Goal: Task Accomplishment & Management: Manage account settings

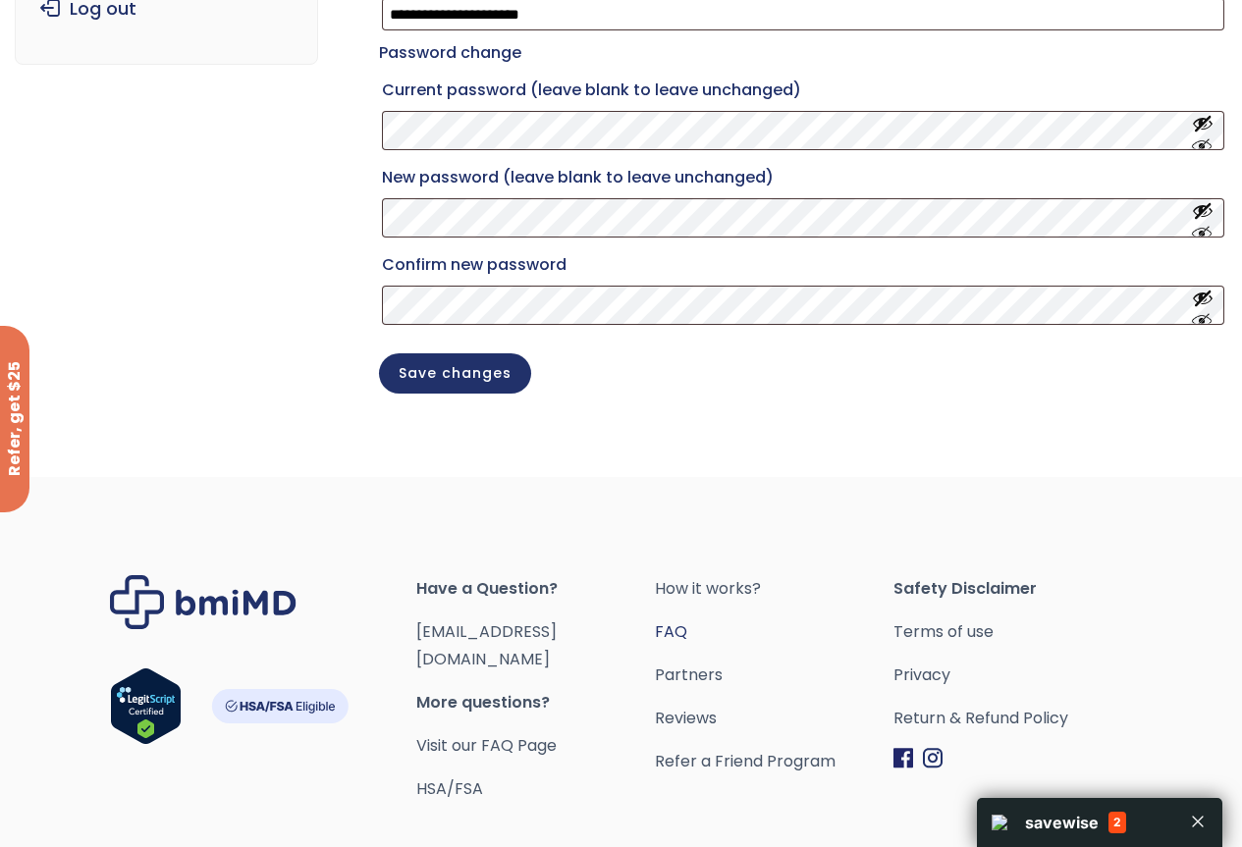
scroll to position [486, 0]
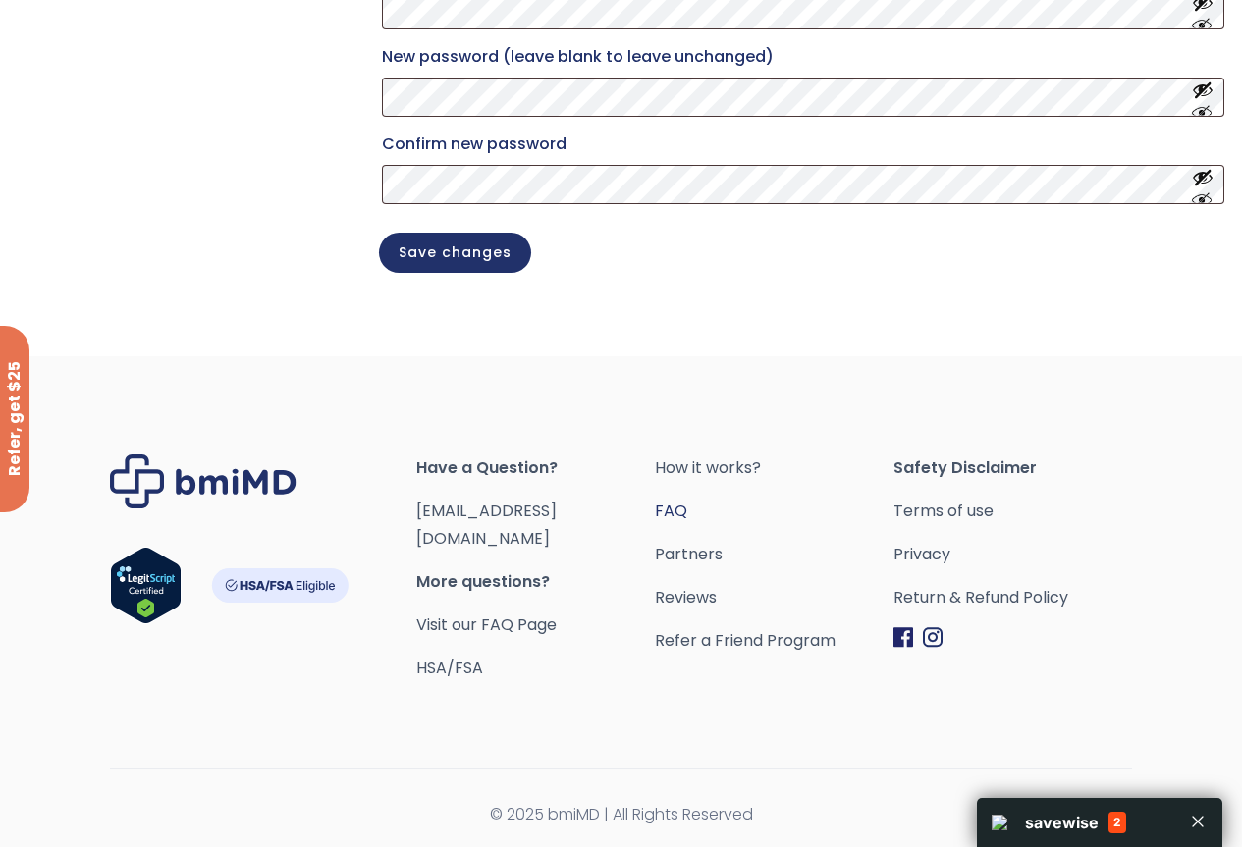
click at [737, 525] on link "FAQ" at bounding box center [774, 511] width 239 height 27
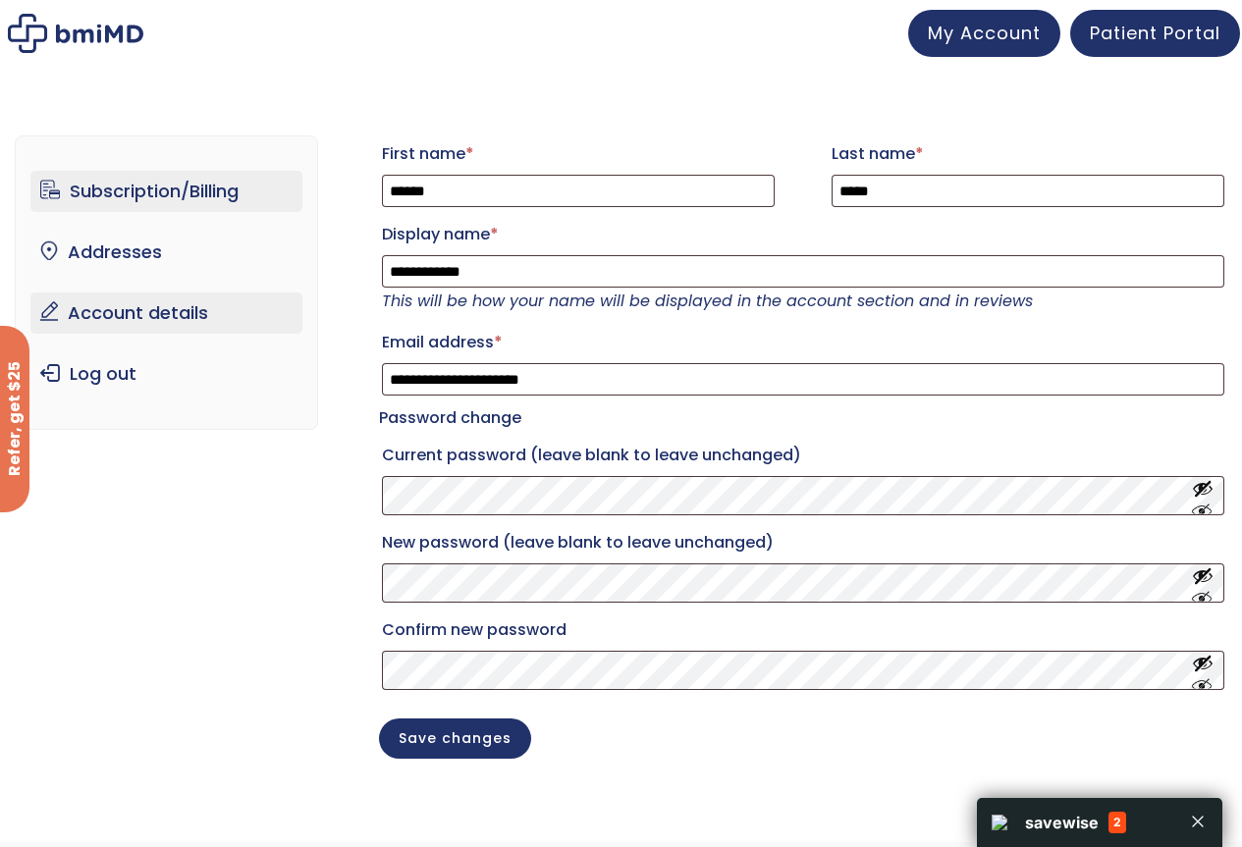
click at [186, 191] on link "Subscription/Billing" at bounding box center [166, 191] width 272 height 41
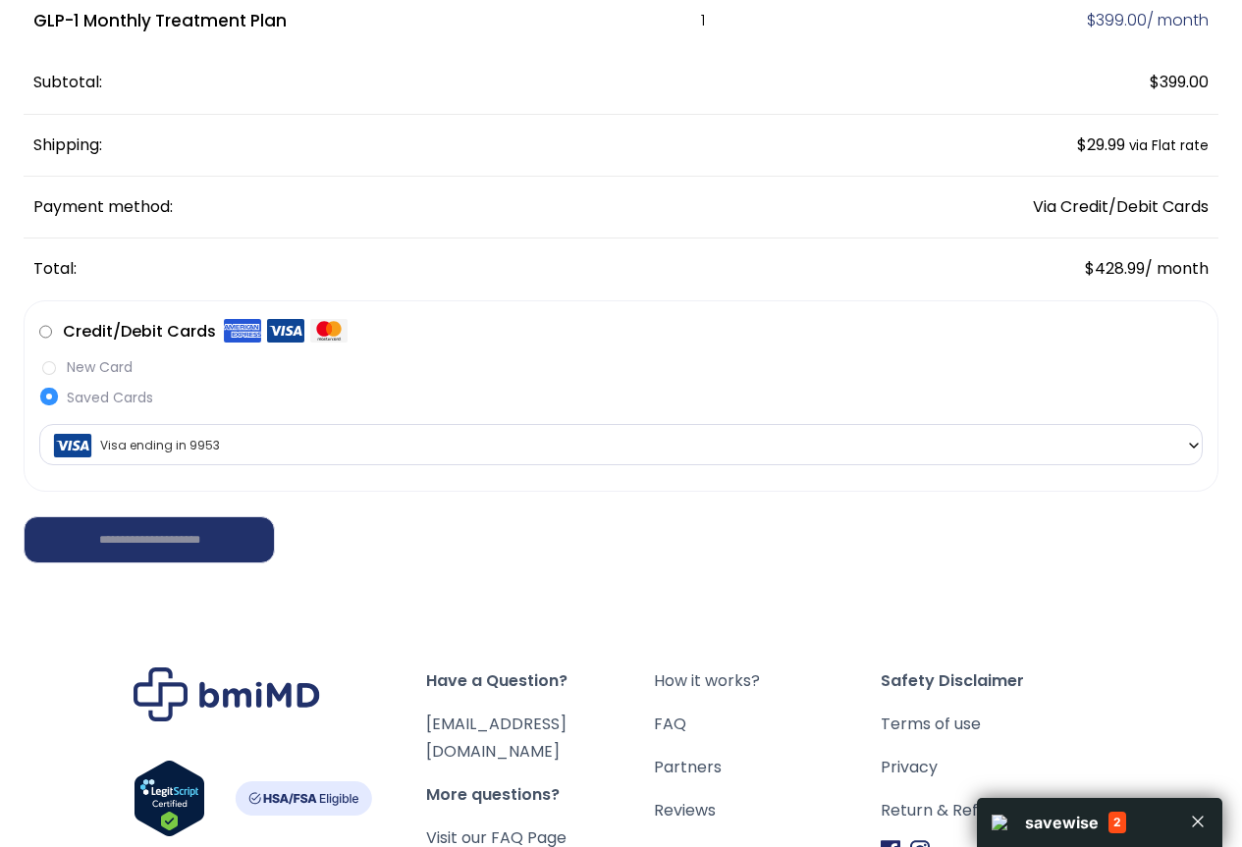
scroll to position [4, 0]
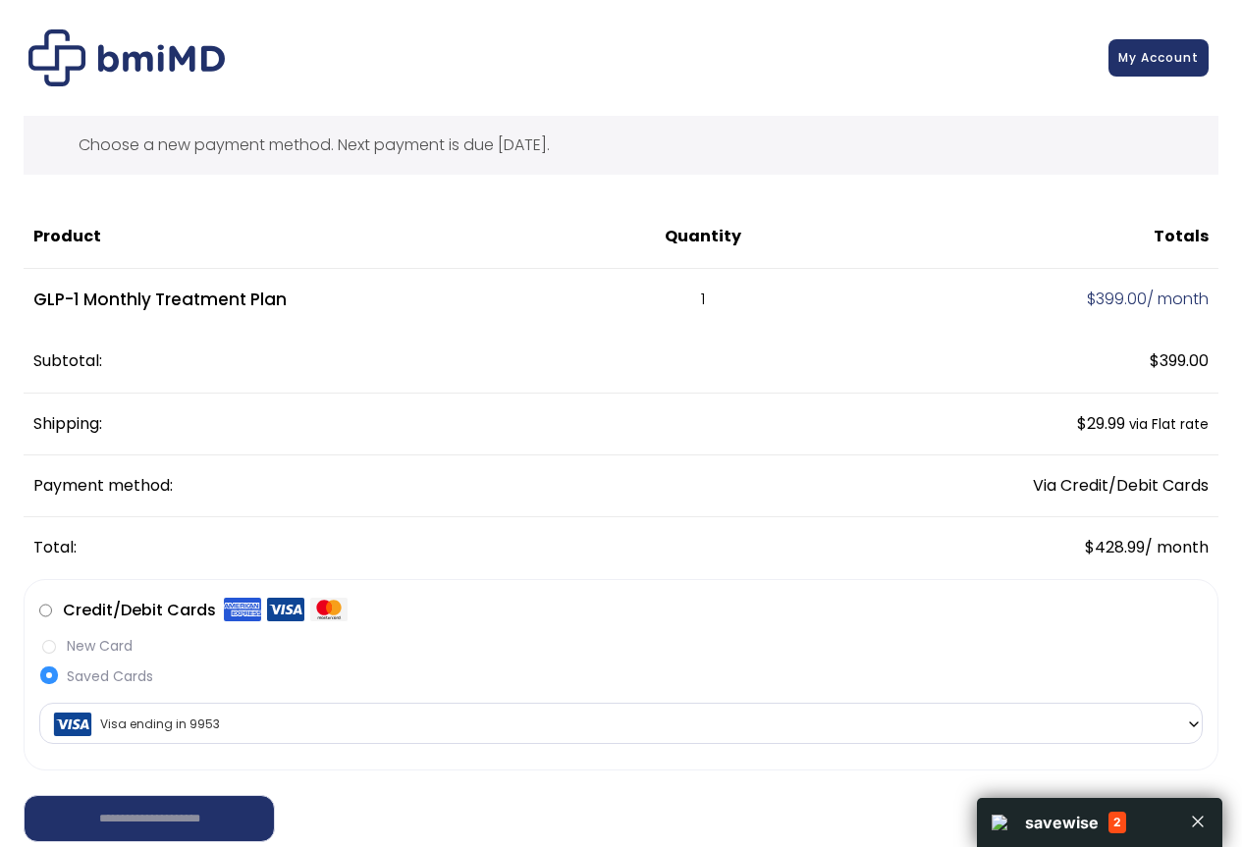
click at [249, 297] on td "GLP-1 Monthly Treatment Plan" at bounding box center [312, 300] width 577 height 63
click at [1158, 46] on span "My Account" at bounding box center [1158, 54] width 81 height 17
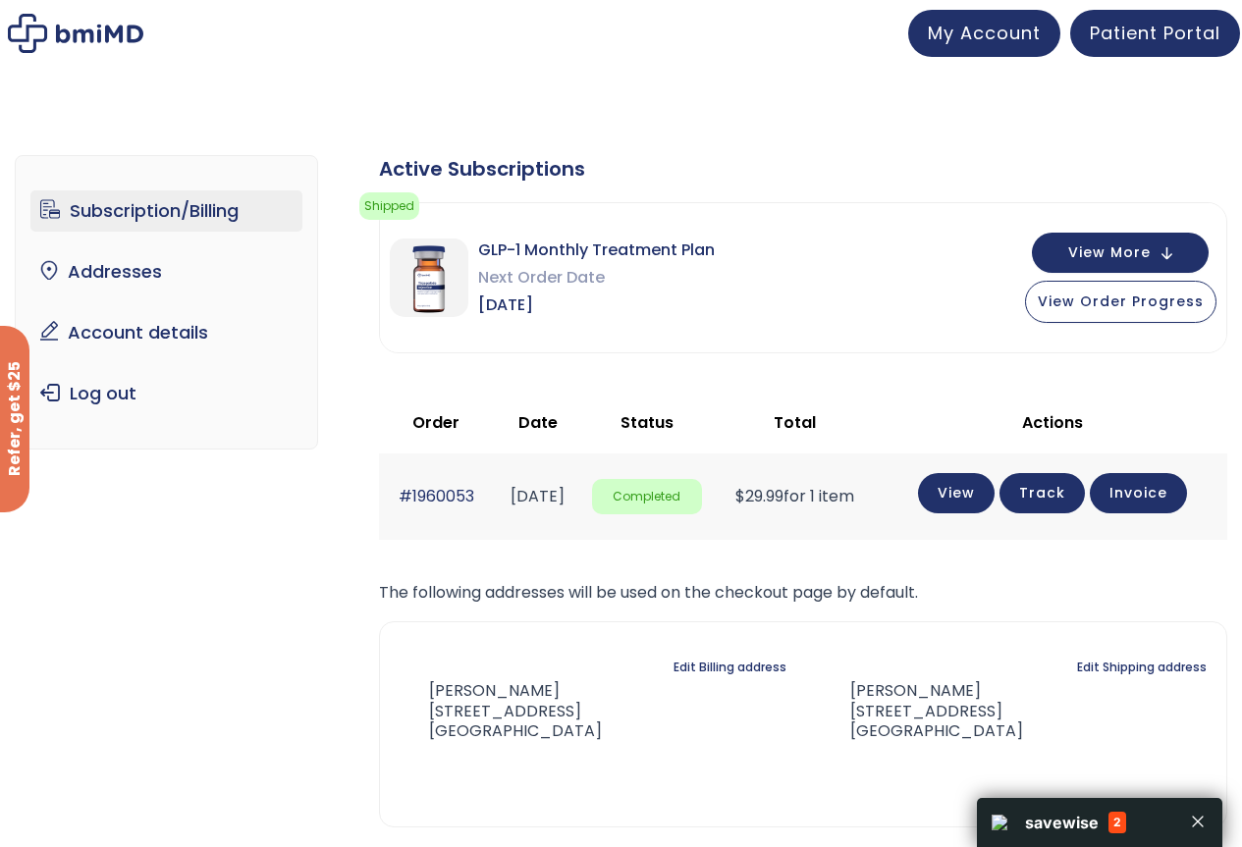
drag, startPoint x: 480, startPoint y: 491, endPoint x: 385, endPoint y: 491, distance: 95.2
click at [385, 491] on td "#1960053" at bounding box center [436, 496] width 115 height 85
copy link "#1960053"
click at [1096, 248] on span "View More" at bounding box center [1109, 250] width 82 height 13
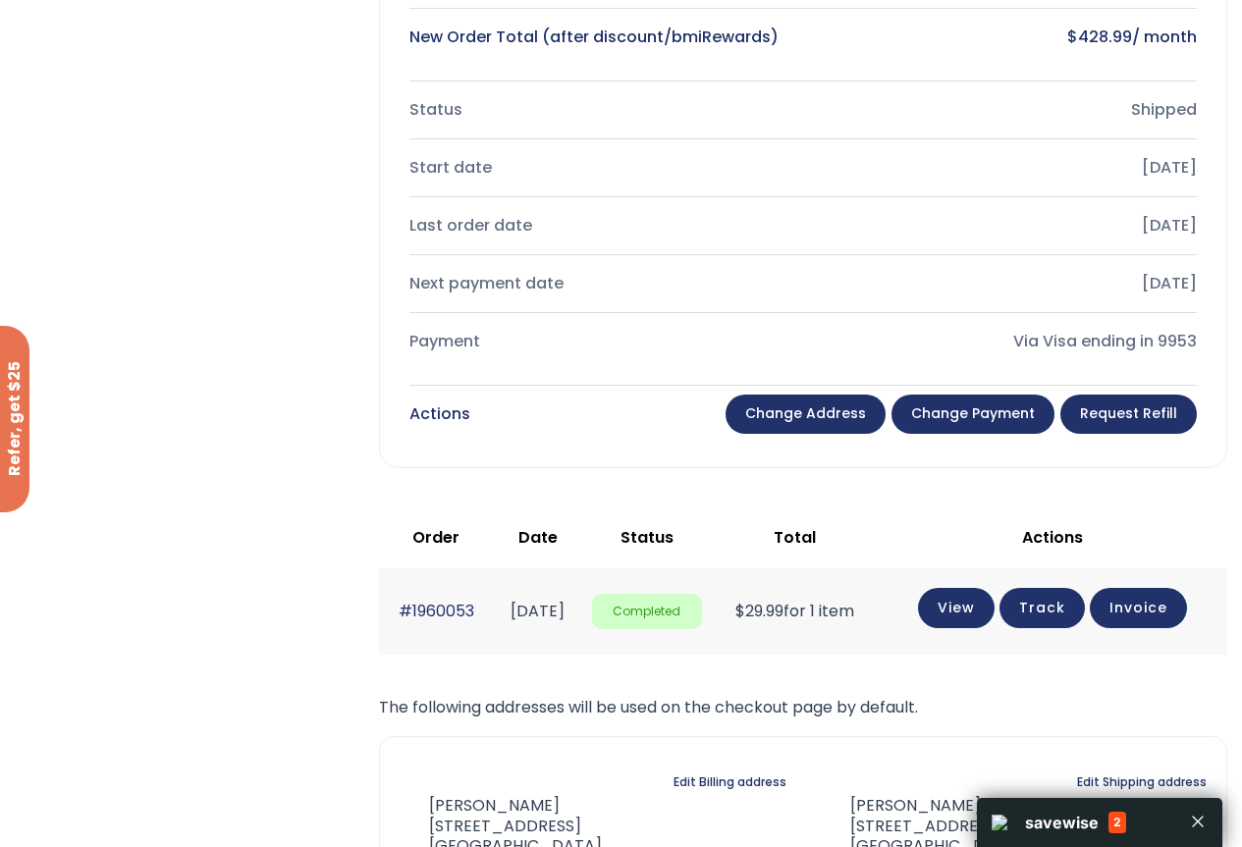
scroll to position [589, 0]
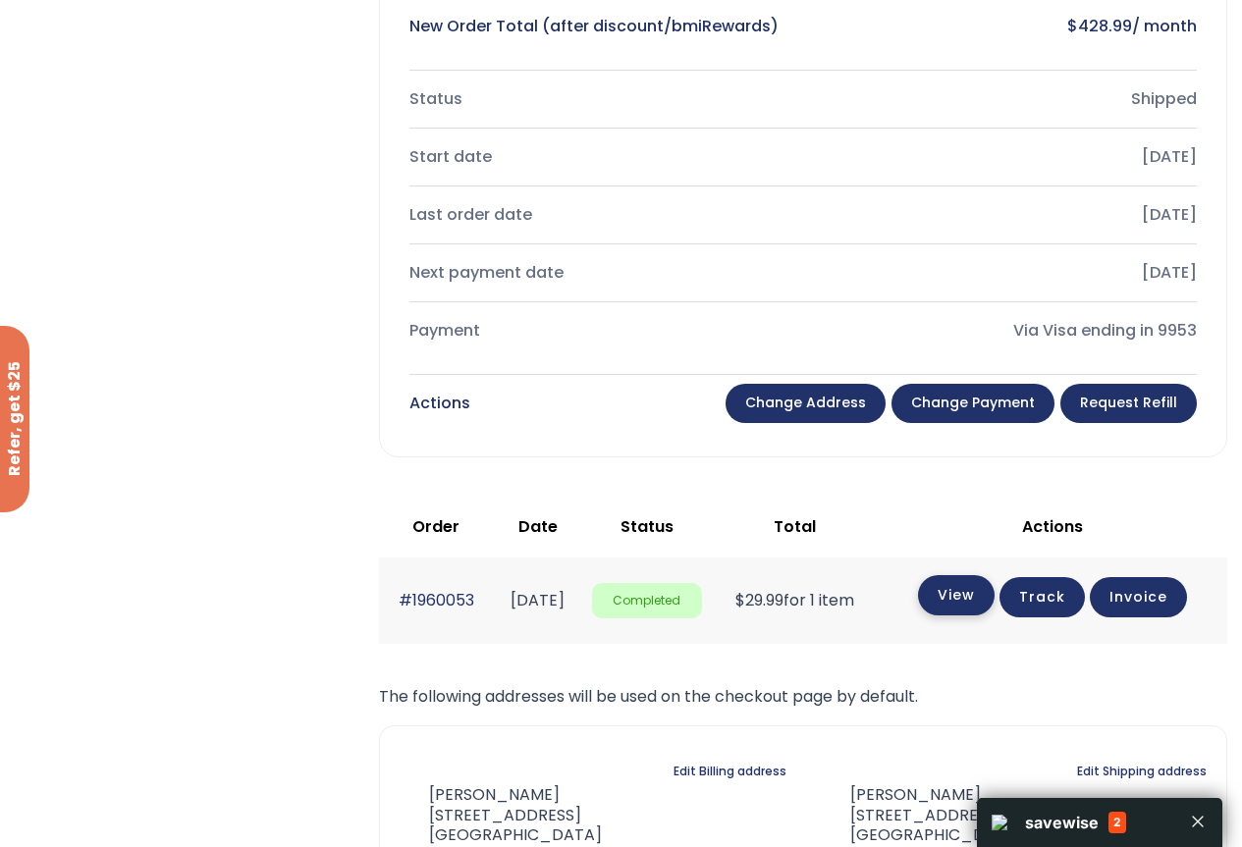
click at [961, 599] on link "View" at bounding box center [956, 595] width 77 height 40
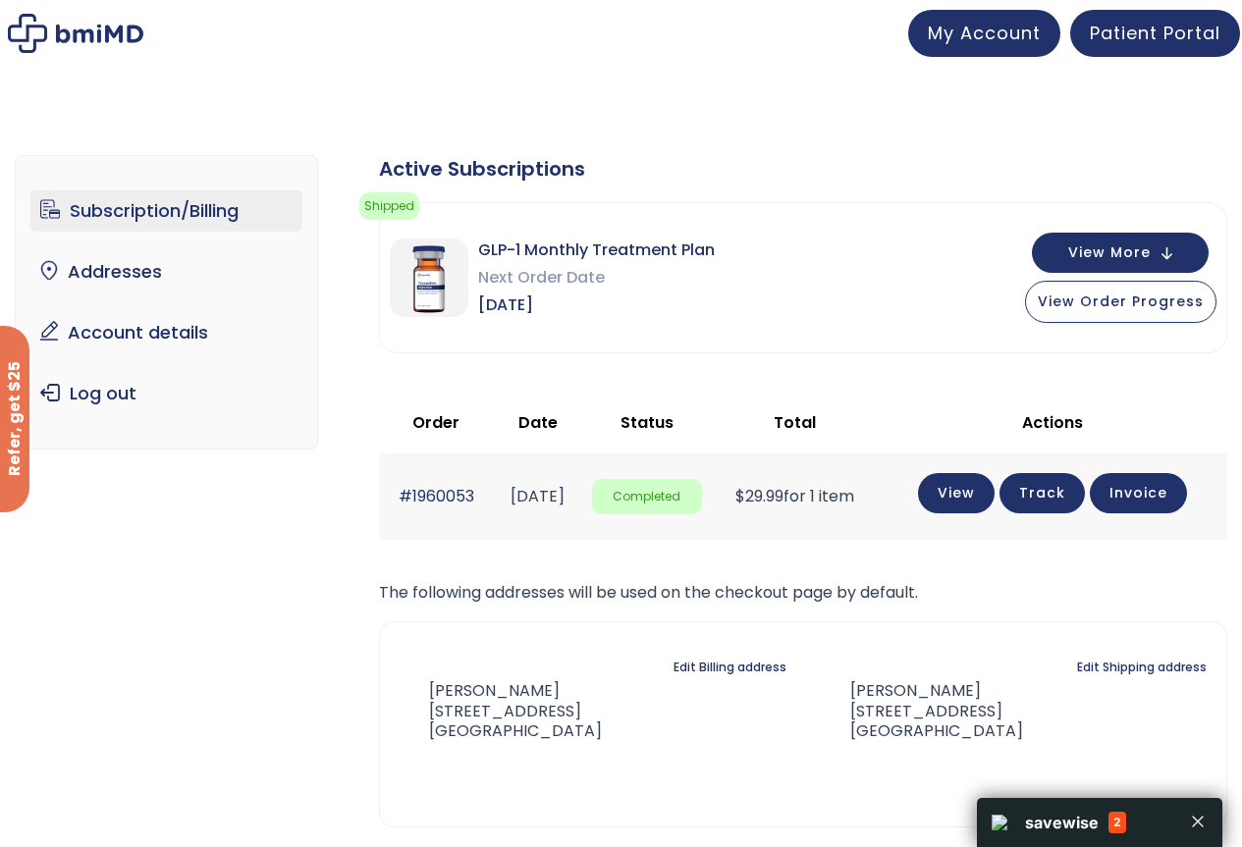
drag, startPoint x: 480, startPoint y: 497, endPoint x: 374, endPoint y: 496, distance: 106.0
click at [374, 496] on div "Subscription/Billing bmiRewards Addresses Account details Submit a Review Log o…" at bounding box center [621, 527] width 1213 height 823
click at [223, 567] on div "Subscription/Billing bmiRewards Addresses Account details Submit a Review Log o…" at bounding box center [621, 527] width 1213 height 823
drag, startPoint x: 483, startPoint y: 489, endPoint x: 385, endPoint y: 501, distance: 98.9
click at [385, 501] on td "#1960053" at bounding box center [436, 496] width 115 height 85
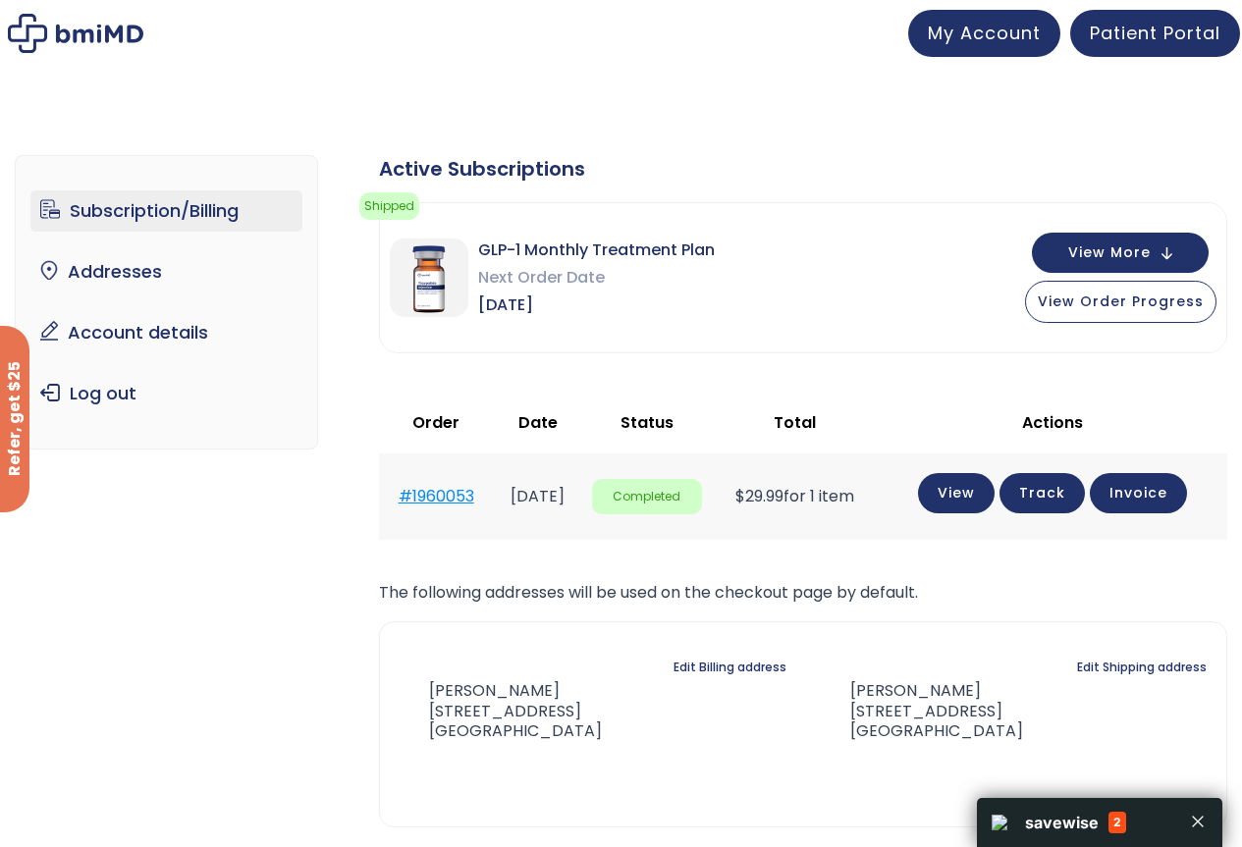
copy link "#1960053"
click at [138, 201] on link "Subscription/Billing" at bounding box center [166, 210] width 272 height 41
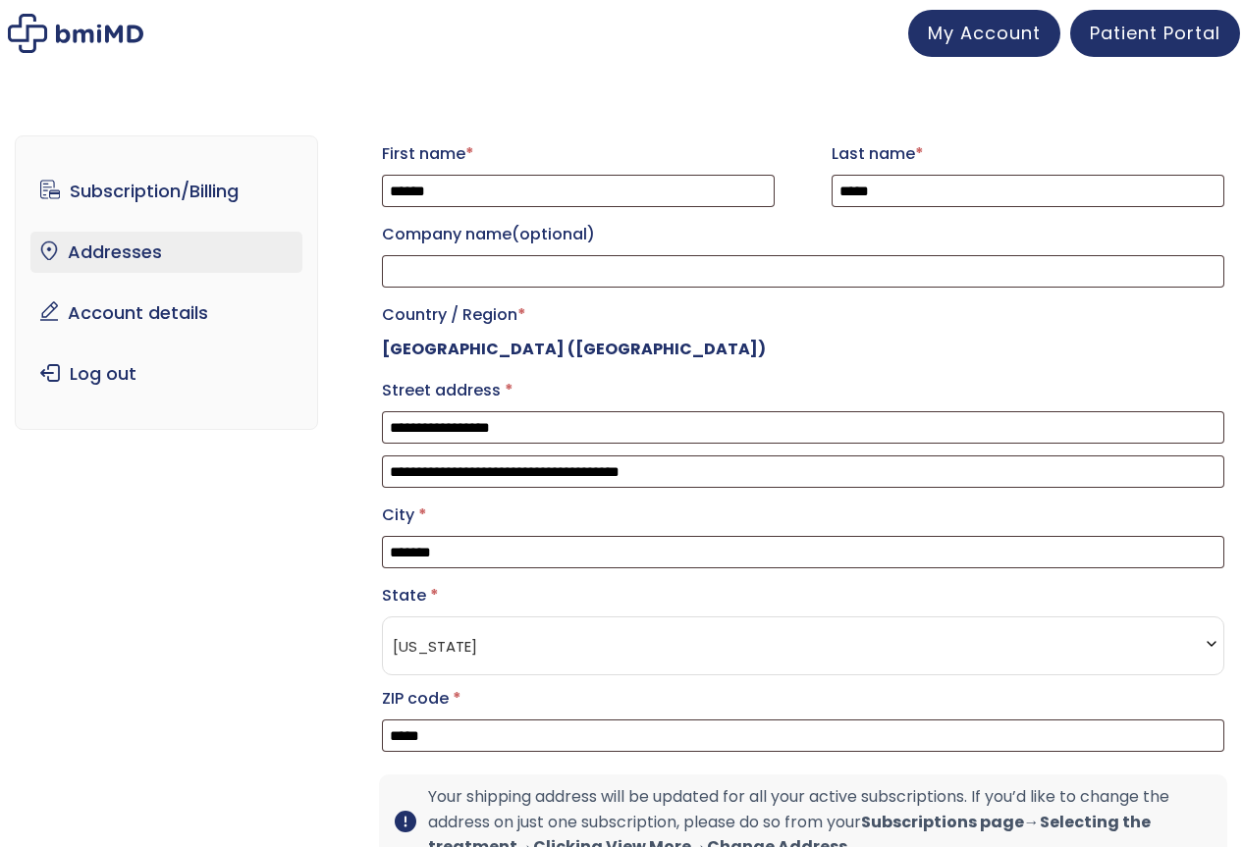
select select "**"
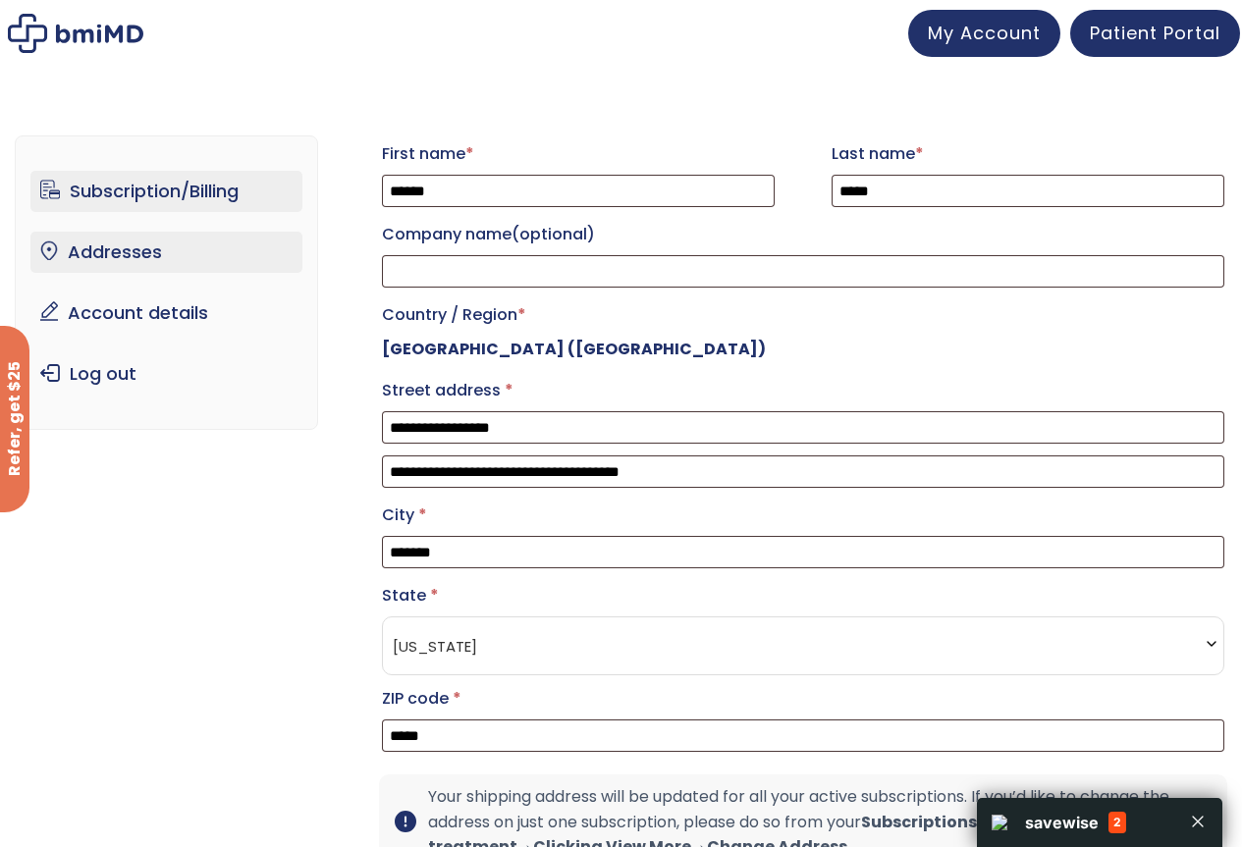
click at [113, 198] on link "Subscription/Billing" at bounding box center [166, 191] width 272 height 41
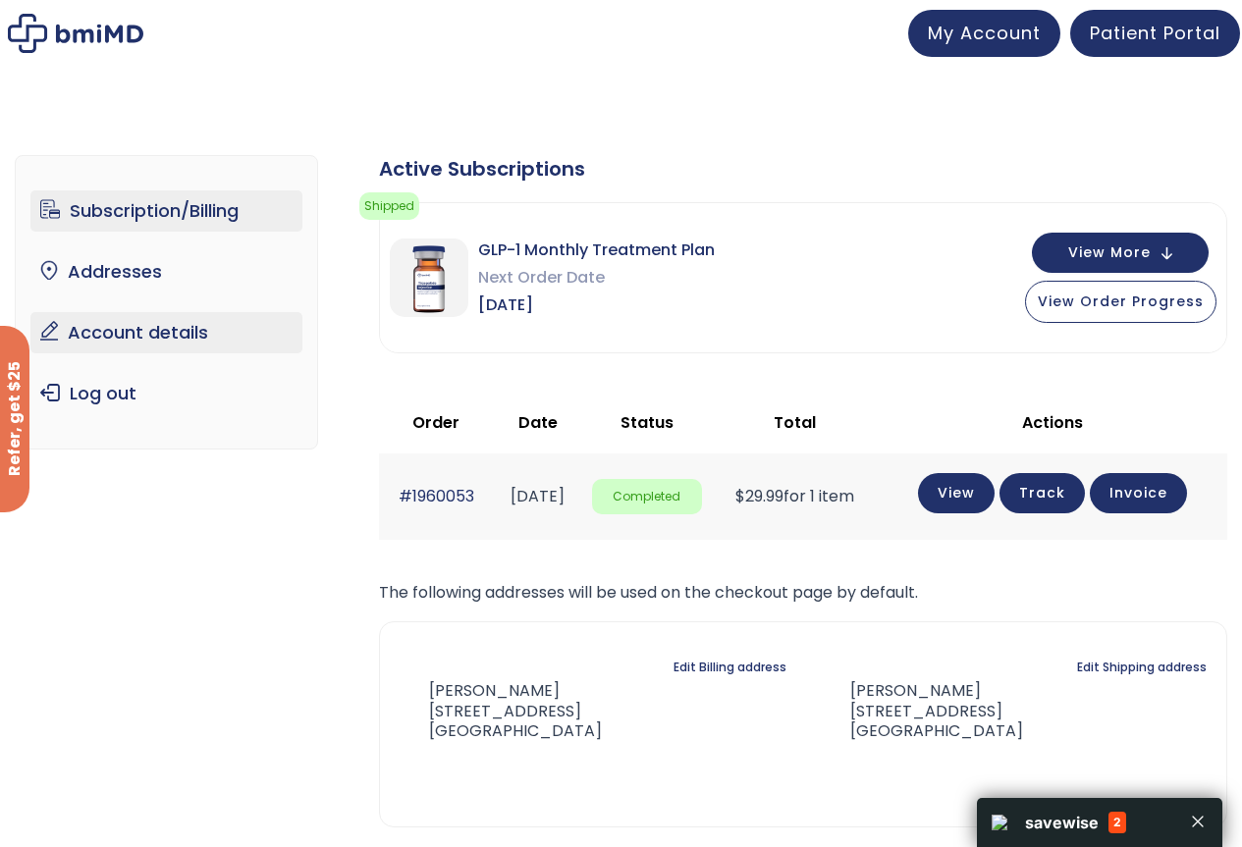
click at [155, 345] on link "Account details" at bounding box center [166, 332] width 272 height 41
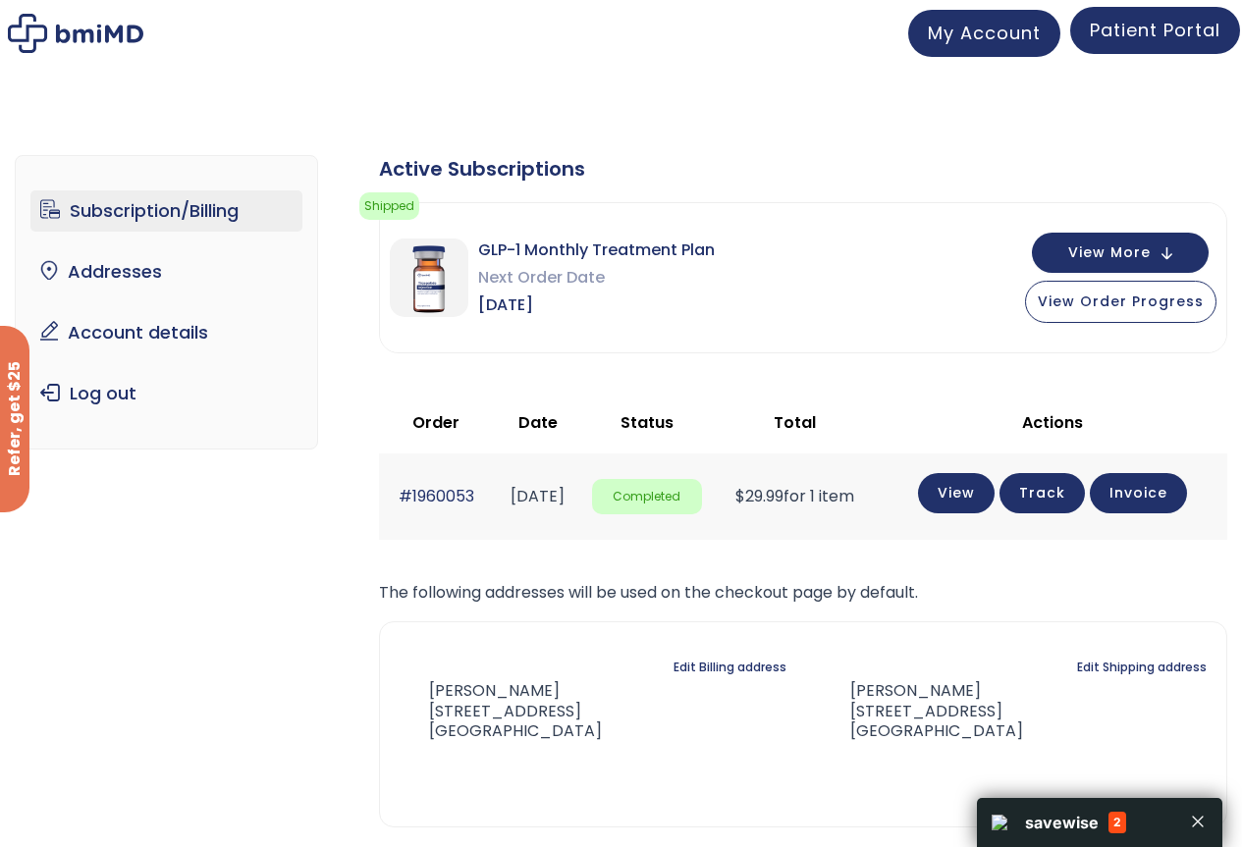
click at [1157, 48] on link "Patient Portal" at bounding box center [1155, 30] width 170 height 47
